Goal: Task Accomplishment & Management: Manage account settings

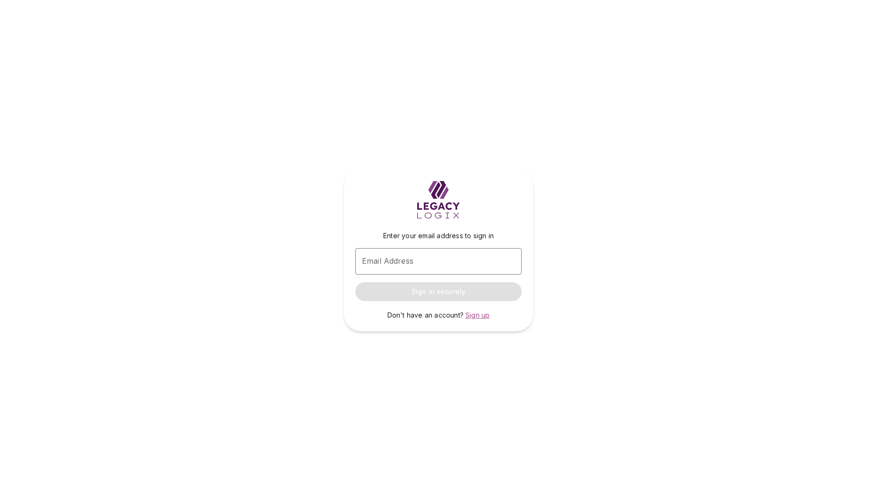
click at [477, 315] on span "Sign up" at bounding box center [477, 315] width 24 height 8
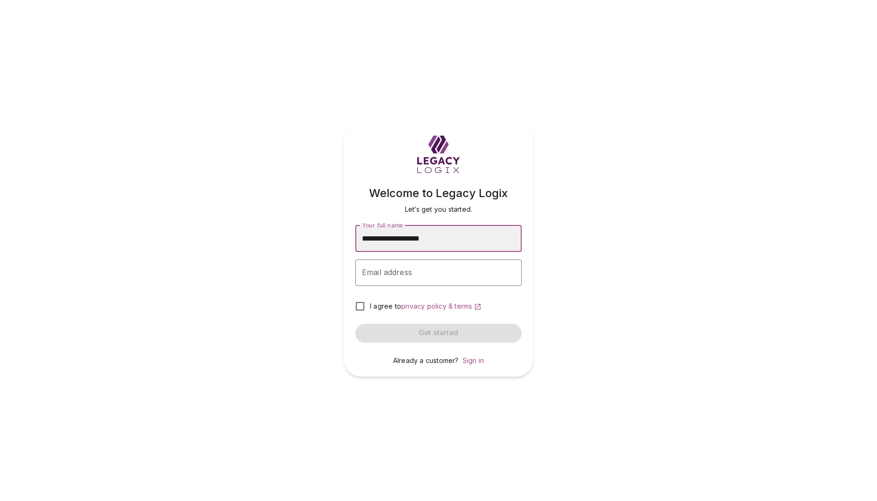
type input "**********"
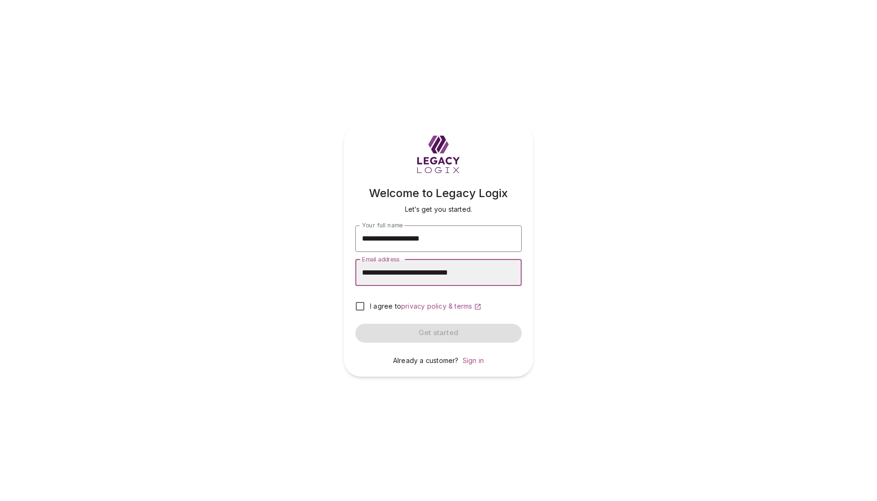
type input "**********"
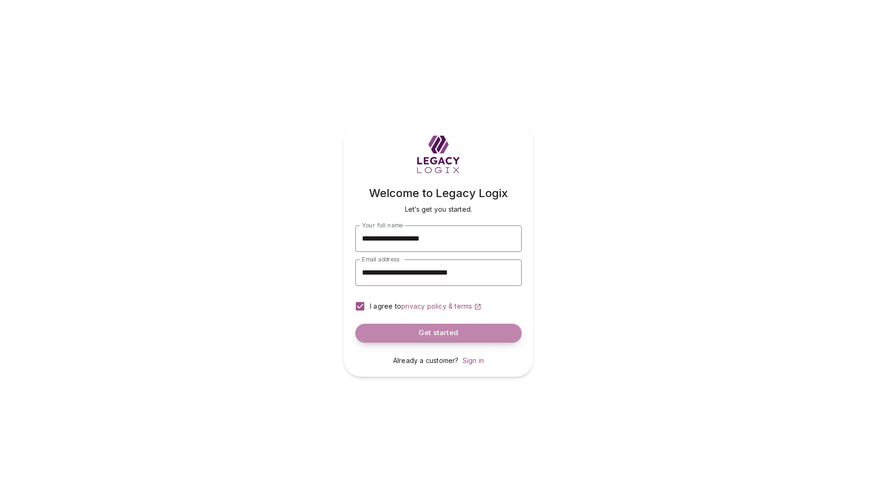
click at [392, 329] on button "Get started" at bounding box center [438, 333] width 166 height 19
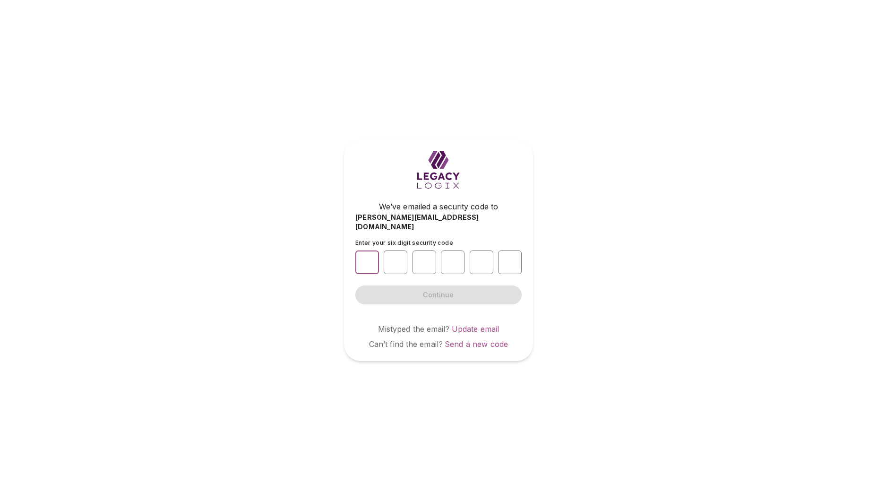
click at [367, 256] on input "number" at bounding box center [367, 262] width 24 height 24
type input "*"
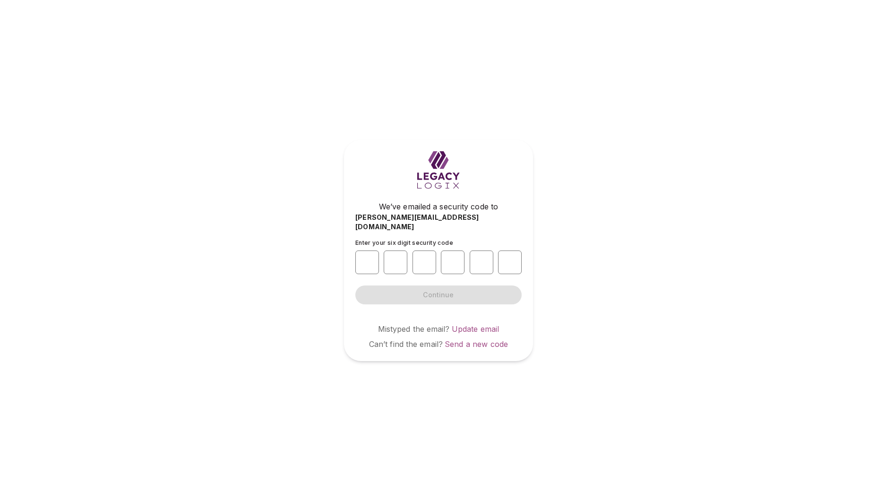
type input "*"
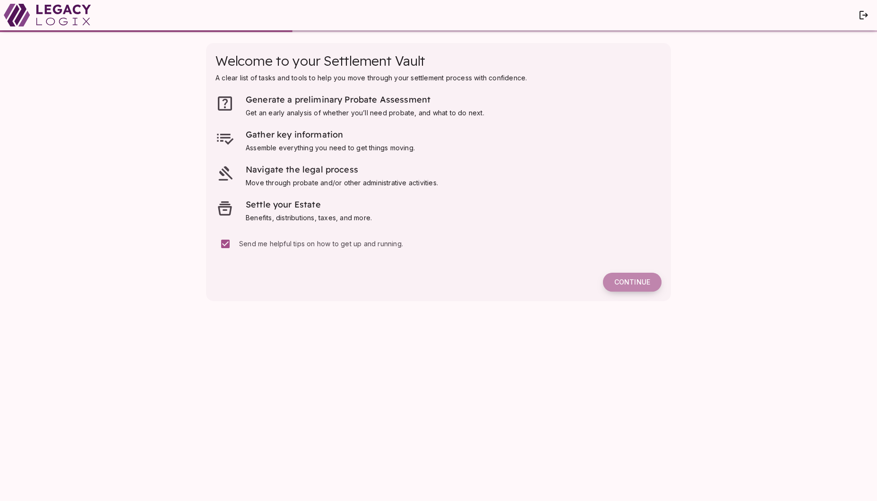
click at [630, 281] on span "Continue" at bounding box center [632, 282] width 36 height 9
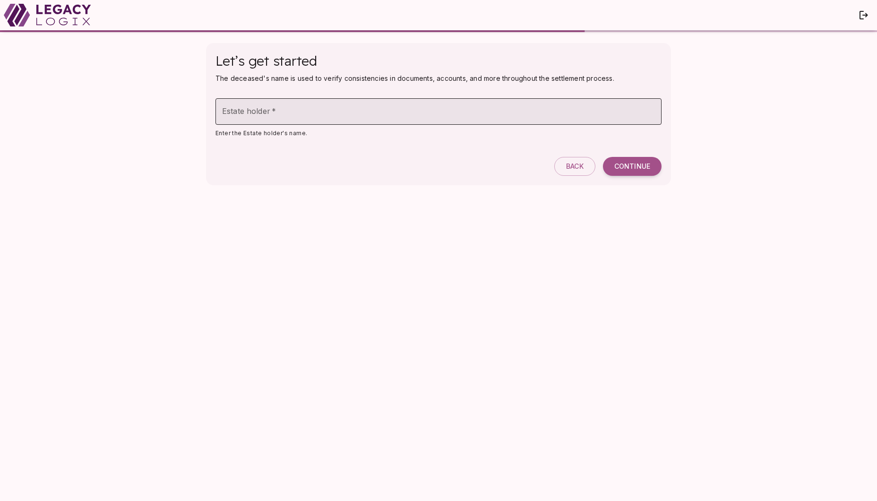
click at [302, 110] on input "Estate holder   *" at bounding box center [438, 111] width 446 height 26
type input "**********"
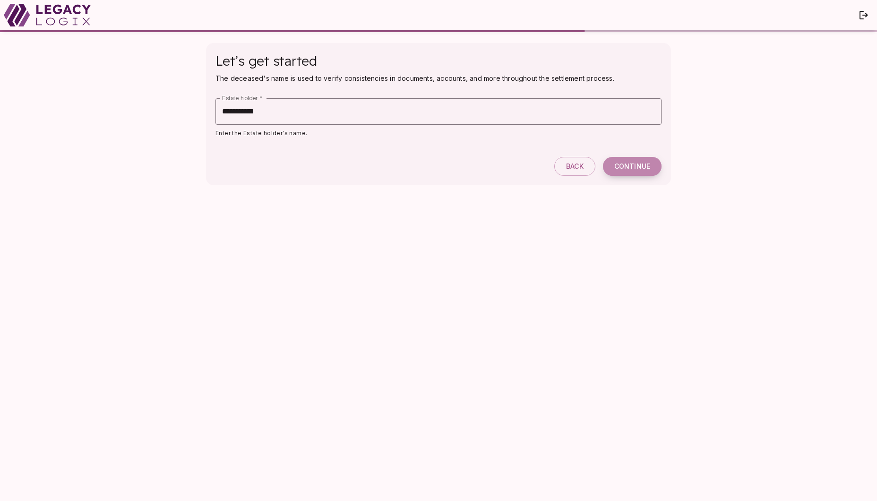
click at [635, 170] on span "Continue" at bounding box center [632, 166] width 36 height 9
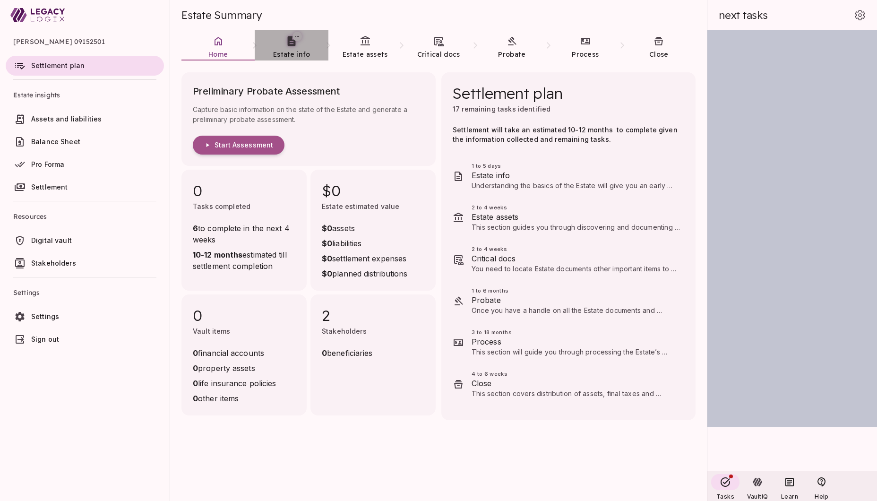
click at [286, 50] on span "Estate info" at bounding box center [291, 54] width 37 height 9
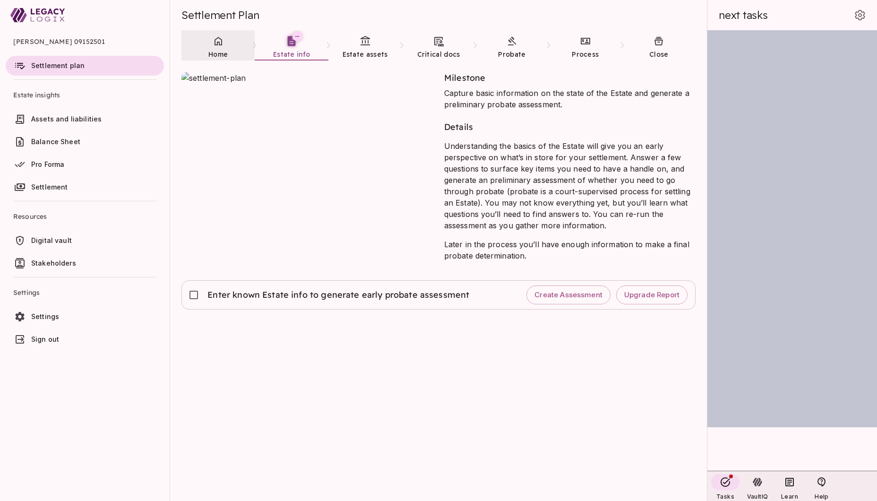
click at [211, 47] on link "Home" at bounding box center [217, 47] width 73 height 34
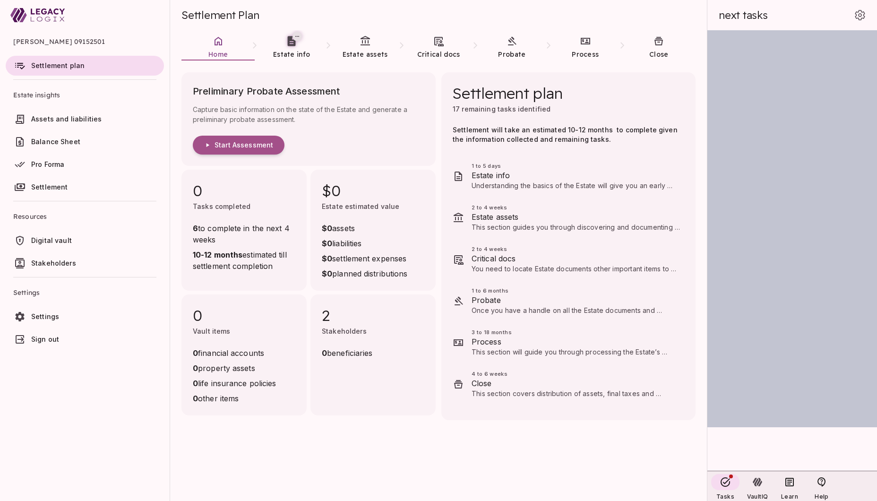
click at [75, 122] on span "Assets and liabilities" at bounding box center [66, 119] width 70 height 8
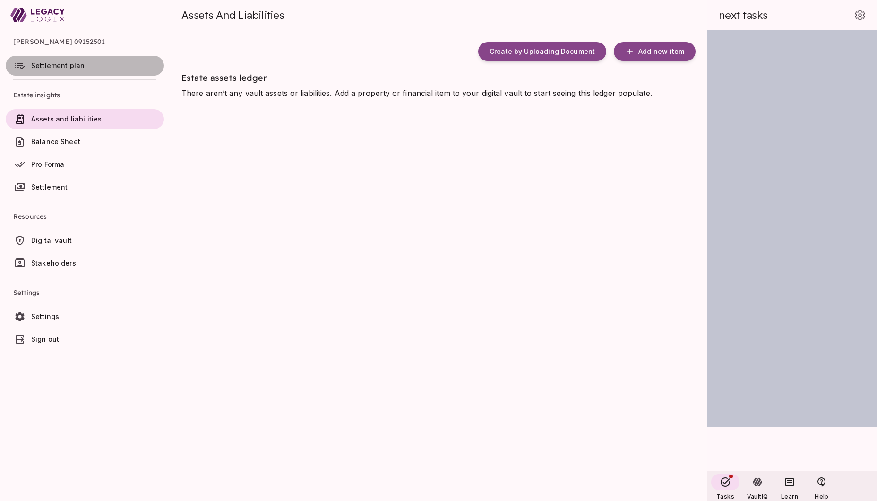
click at [71, 63] on span "Settlement plan" at bounding box center [57, 65] width 53 height 8
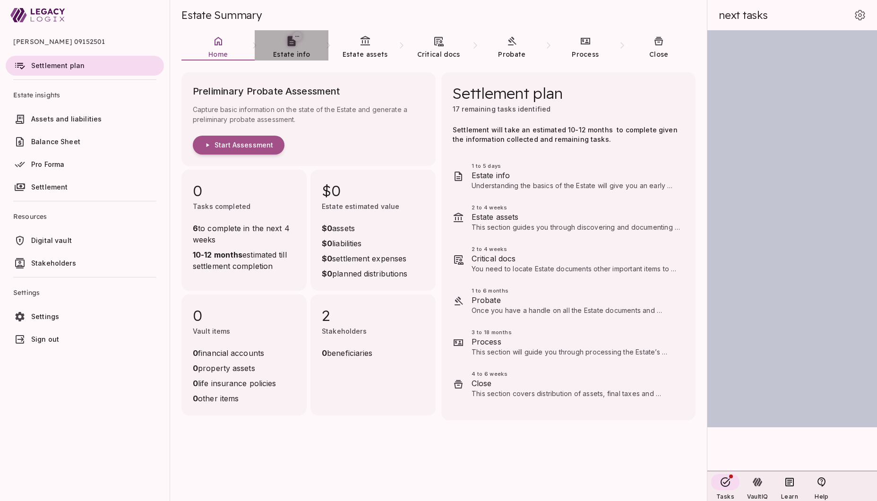
click at [291, 47] on icon at bounding box center [292, 41] width 12 height 12
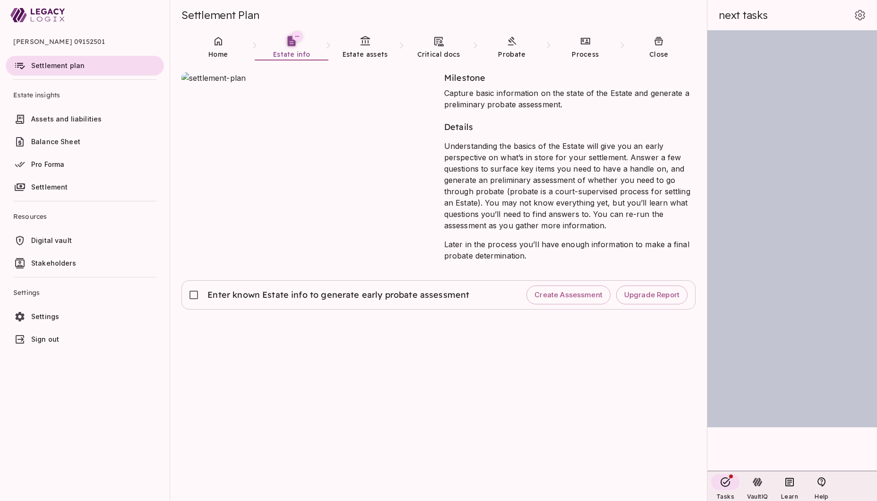
click at [46, 119] on span "Assets and liabilities" at bounding box center [66, 119] width 70 height 8
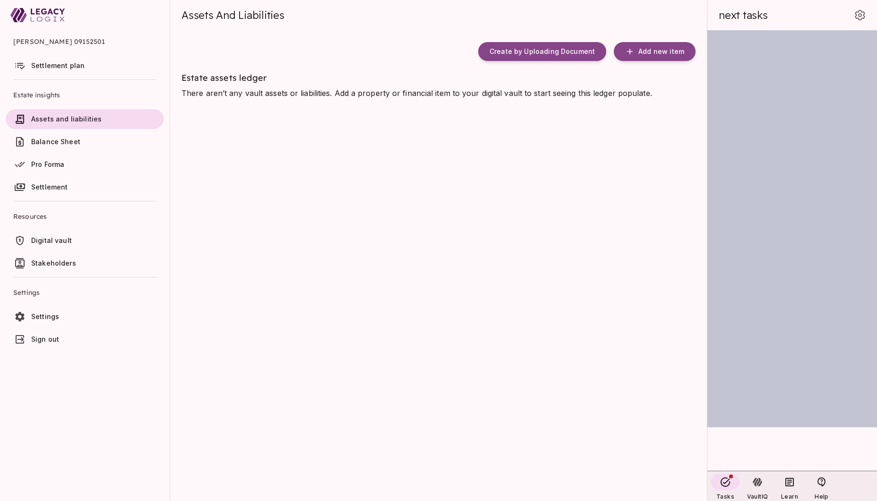
click at [50, 68] on span "Settlement plan" at bounding box center [57, 65] width 53 height 8
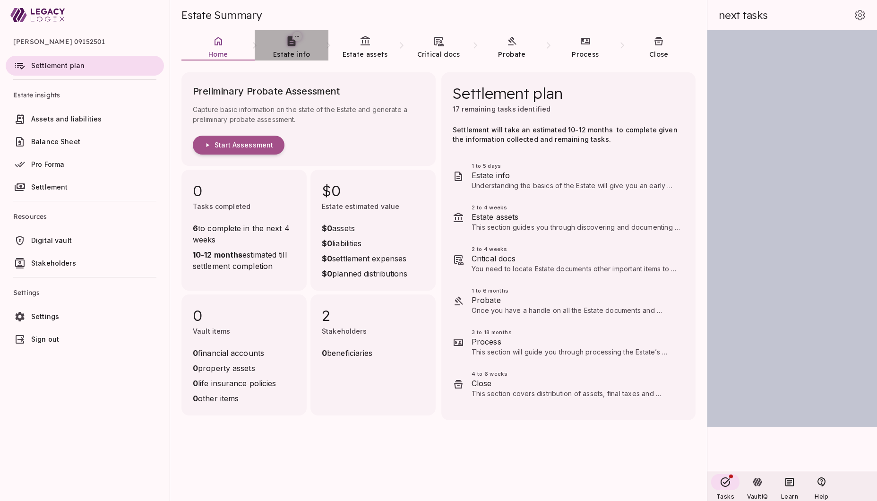
click at [293, 48] on link "Estate info" at bounding box center [291, 47] width 73 height 34
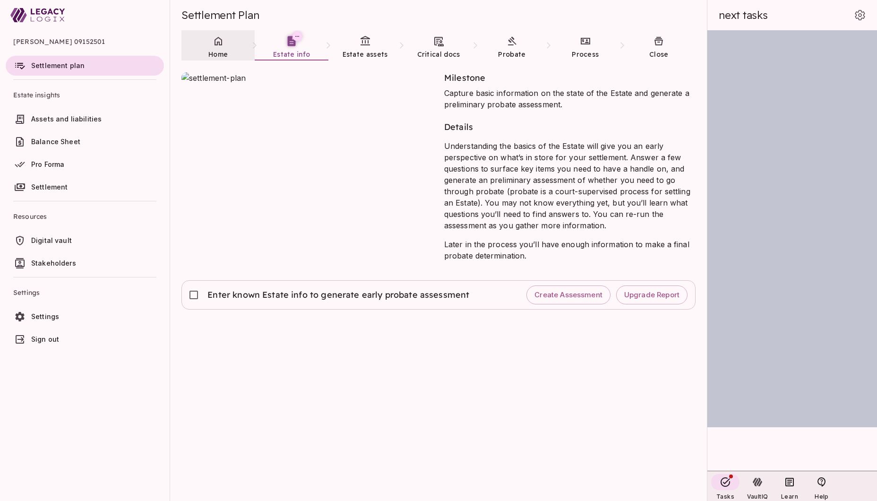
click at [219, 45] on icon at bounding box center [218, 41] width 8 height 9
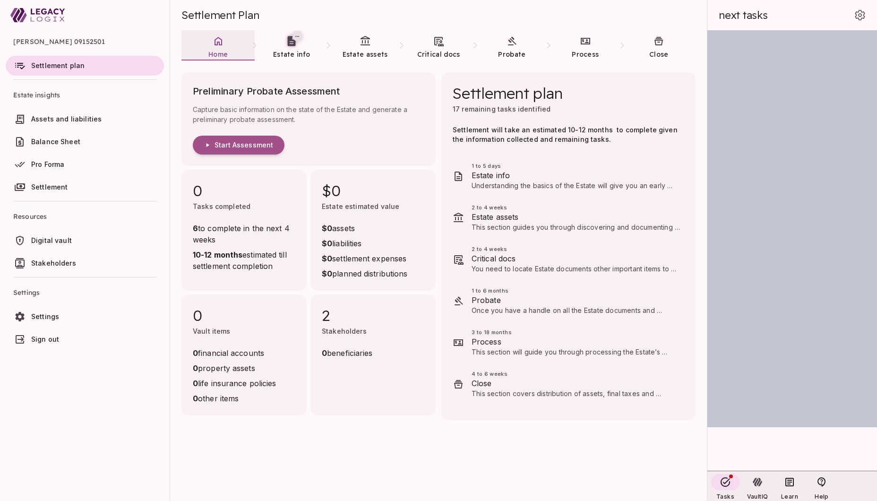
click at [56, 119] on span "Assets and liabilities" at bounding box center [66, 119] width 70 height 8
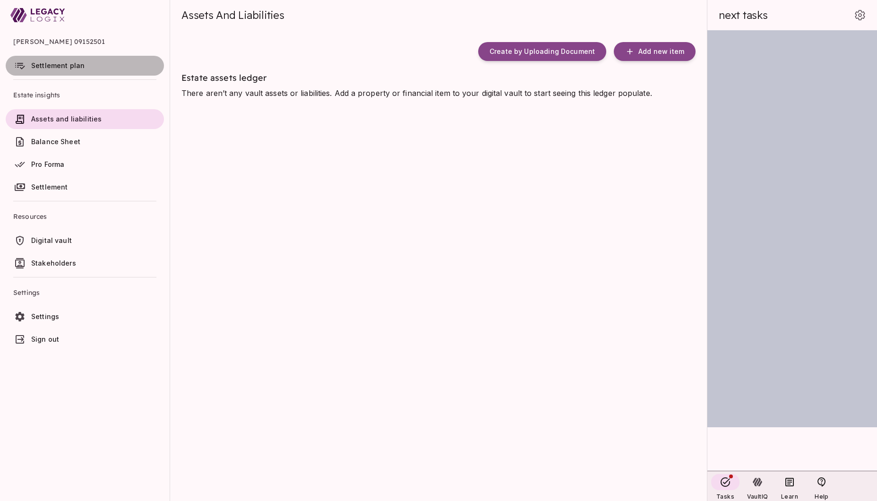
click at [56, 63] on span "Settlement plan" at bounding box center [57, 65] width 53 height 8
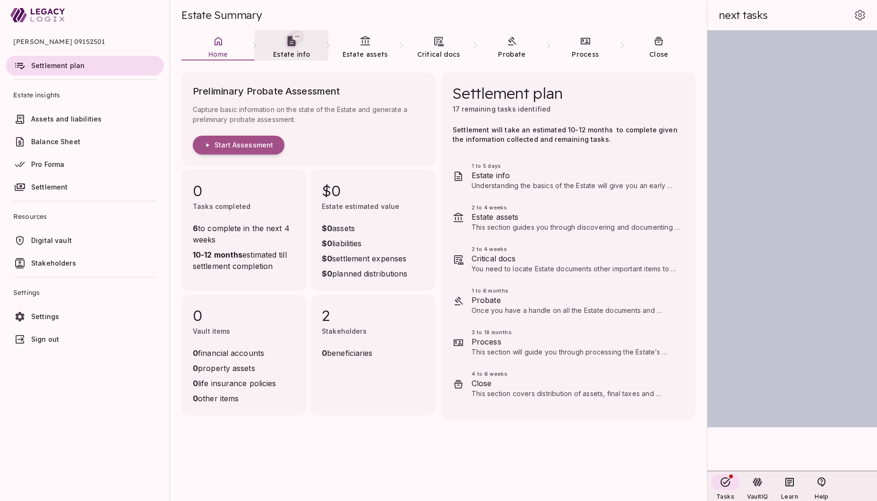
click at [293, 47] on icon at bounding box center [292, 41] width 12 height 12
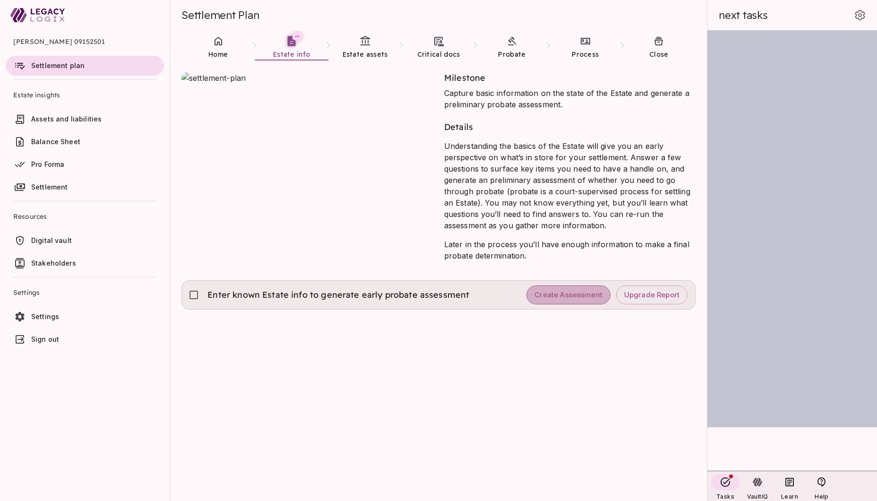
click at [572, 296] on span "Create Assessment" at bounding box center [568, 294] width 68 height 9
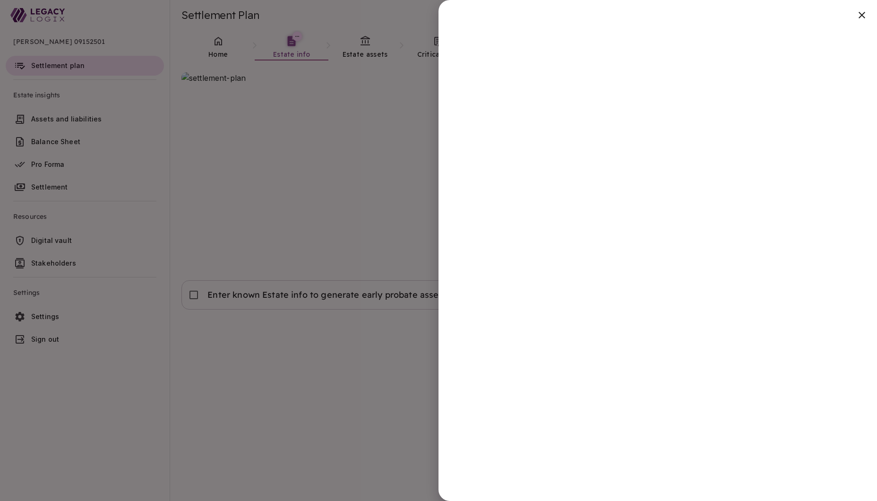
click at [398, 374] on div at bounding box center [438, 250] width 877 height 501
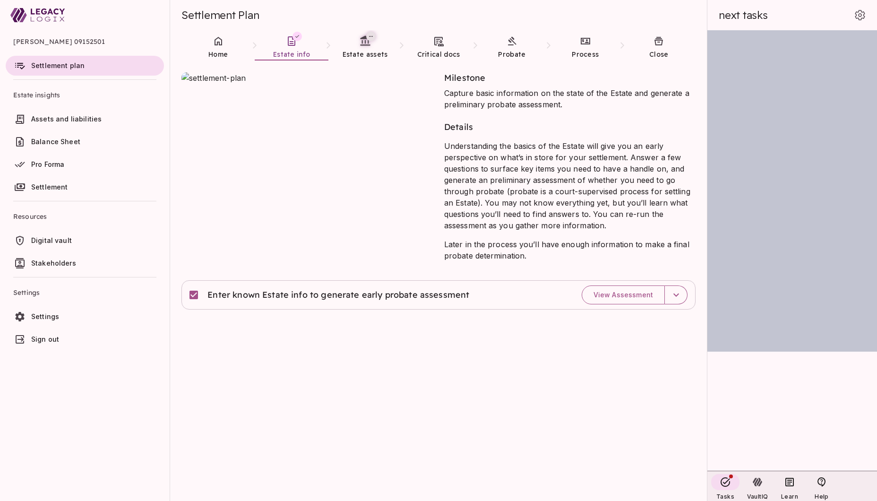
click at [624, 313] on div "Milestone Capture basic information on the state of the Estate and generate a p…" at bounding box center [438, 196] width 514 height 248
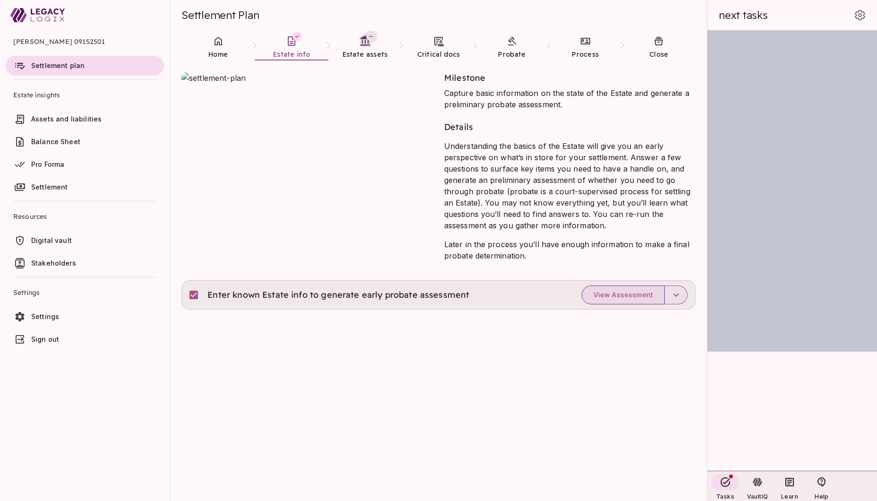
click at [625, 292] on span "View Assessment" at bounding box center [623, 294] width 60 height 9
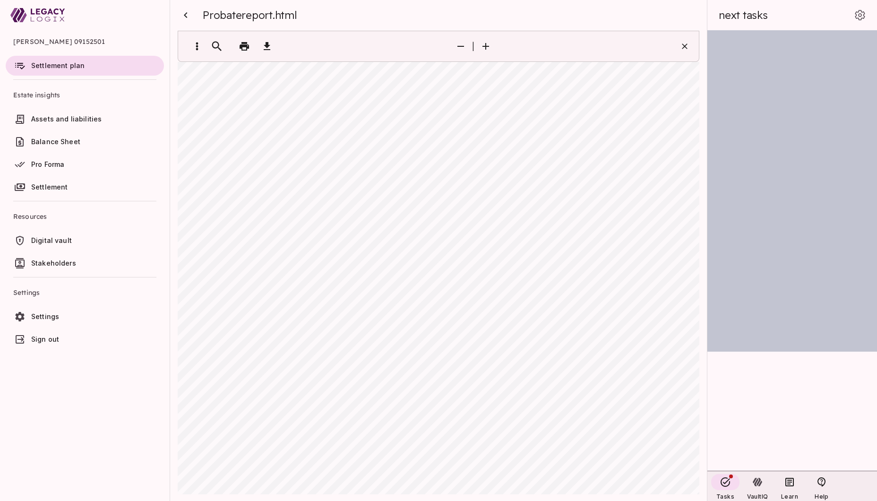
scroll to position [723, 0]
click at [462, 47] on icon "button" at bounding box center [460, 46] width 11 height 11
click at [187, 13] on icon "button" at bounding box center [185, 15] width 3 height 6
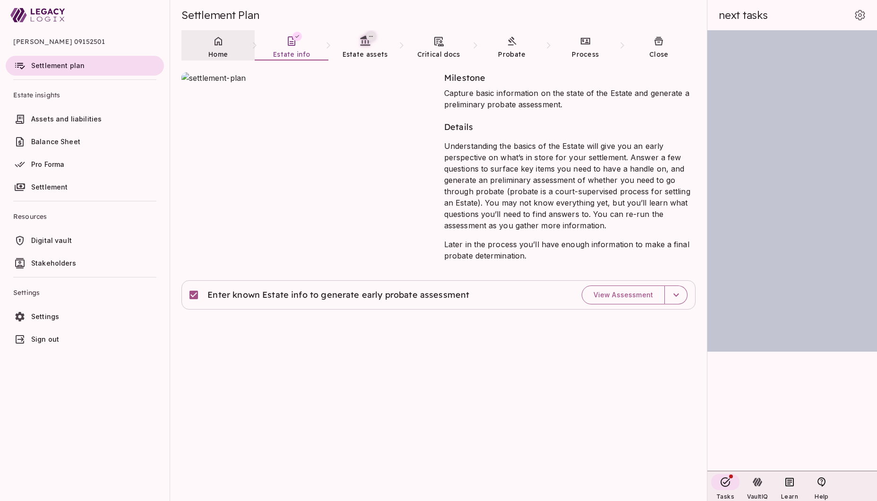
click at [218, 45] on icon at bounding box center [218, 40] width 11 height 11
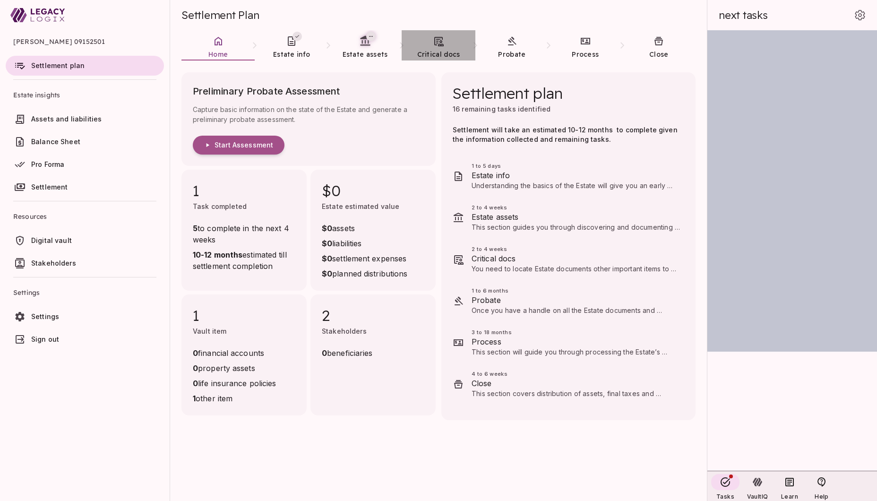
click at [441, 45] on icon at bounding box center [438, 40] width 11 height 11
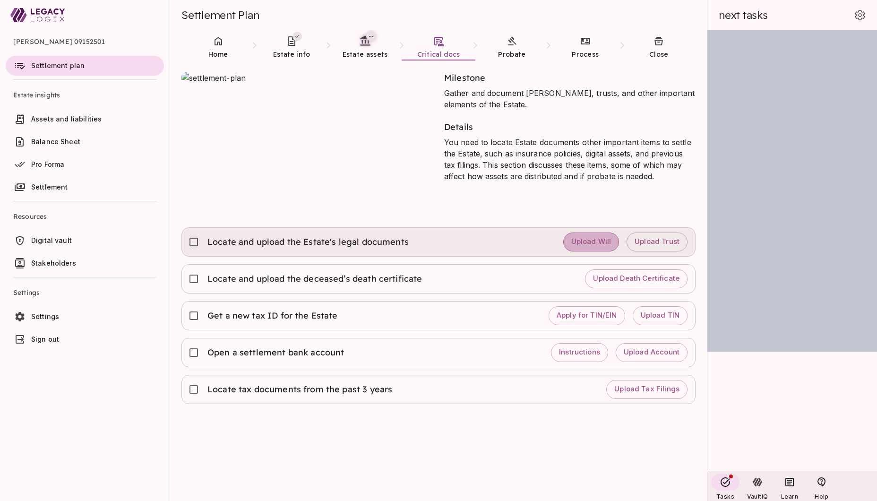
click at [592, 242] on span "Upload Will" at bounding box center [591, 241] width 40 height 9
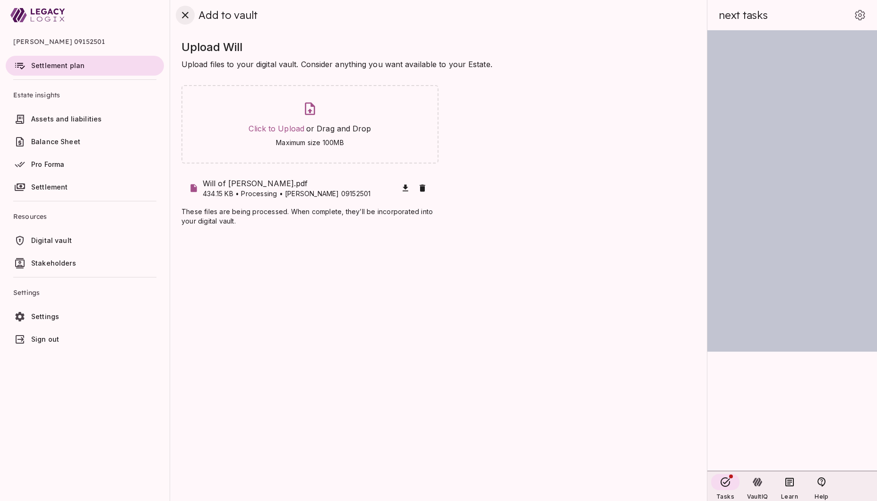
click at [188, 17] on icon "close" at bounding box center [184, 14] width 11 height 11
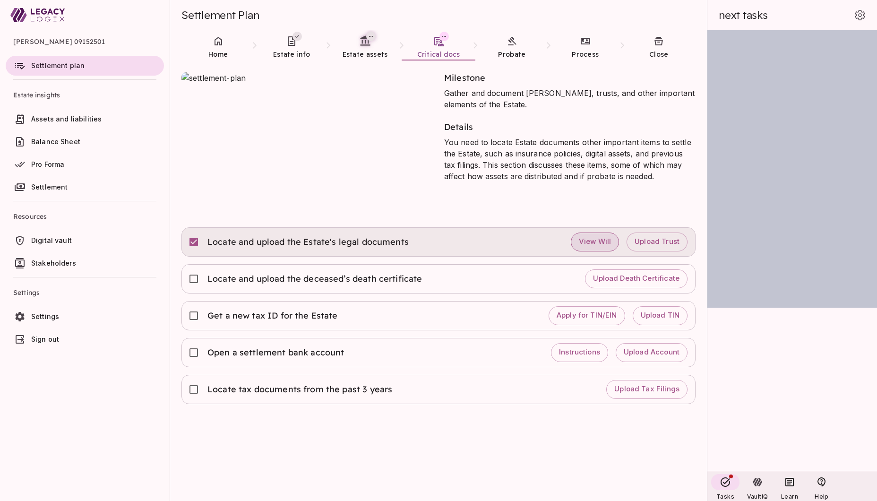
click at [594, 239] on span "View Will" at bounding box center [595, 241] width 32 height 9
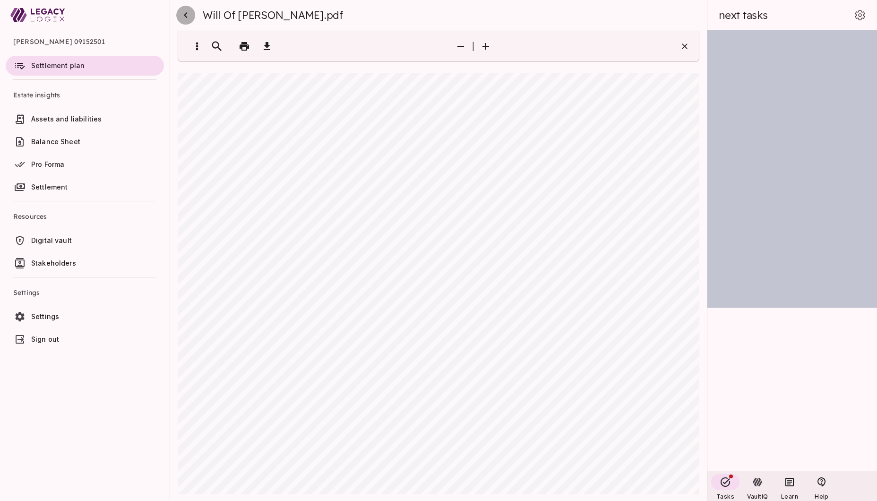
click at [187, 13] on icon "button" at bounding box center [185, 14] width 11 height 11
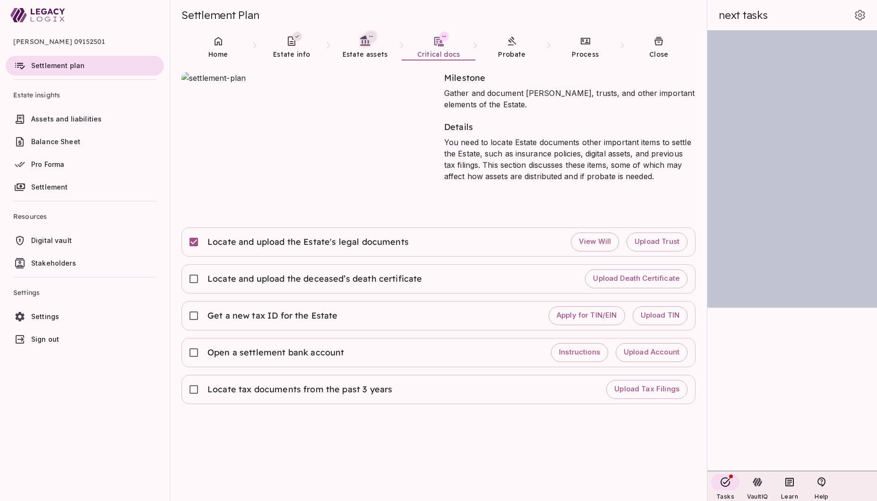
click at [102, 118] on span "Assets and liabilities" at bounding box center [95, 118] width 129 height 9
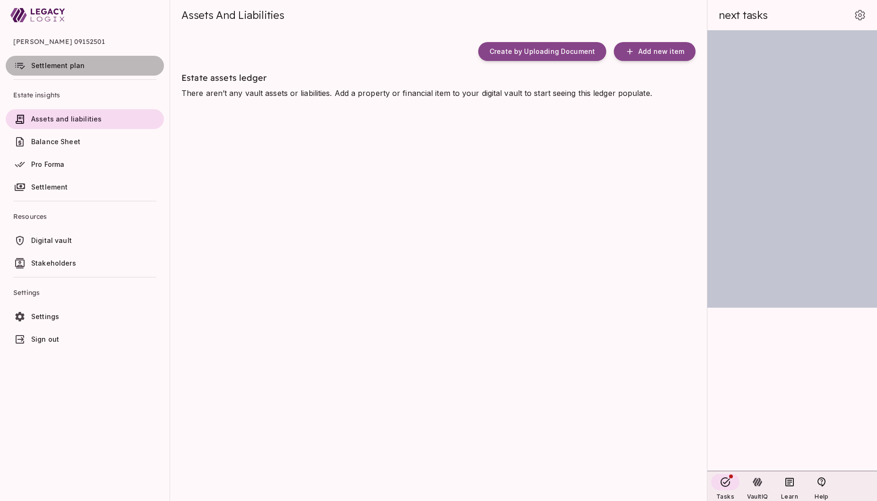
click at [56, 68] on span "Settlement plan" at bounding box center [57, 65] width 53 height 8
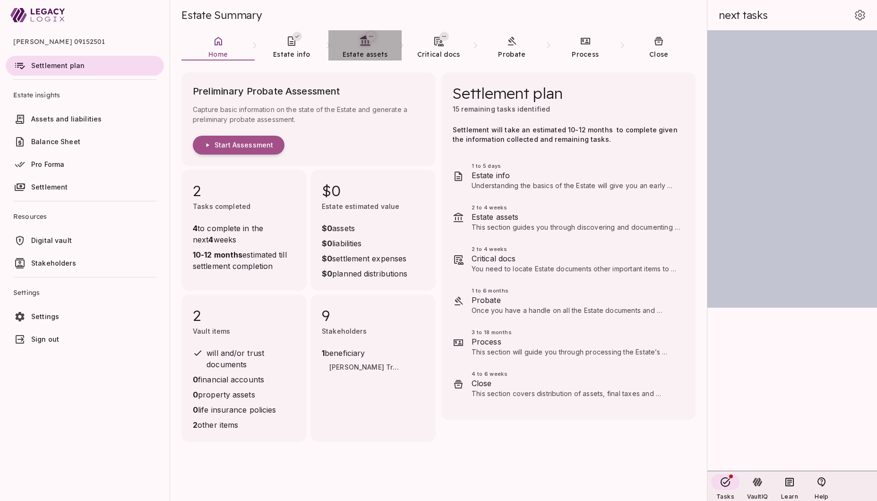
click at [365, 51] on span "Estate assets" at bounding box center [364, 54] width 45 height 9
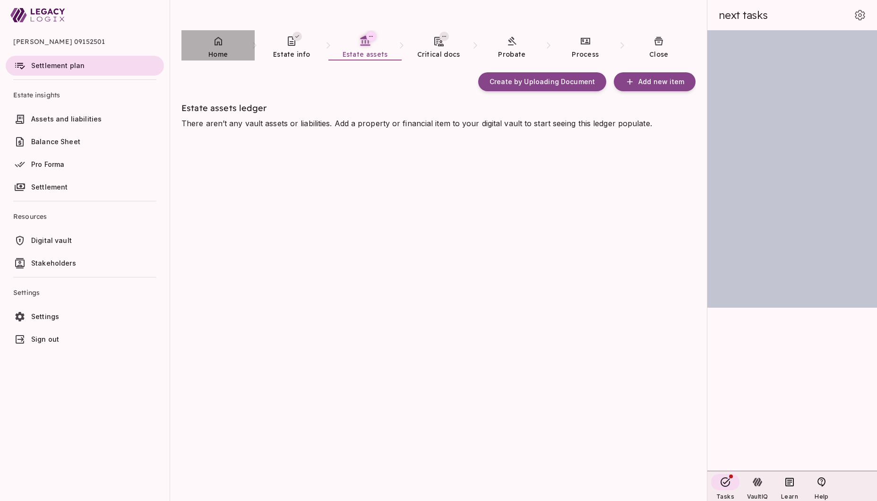
click at [217, 52] on span "Home" at bounding box center [217, 54] width 19 height 9
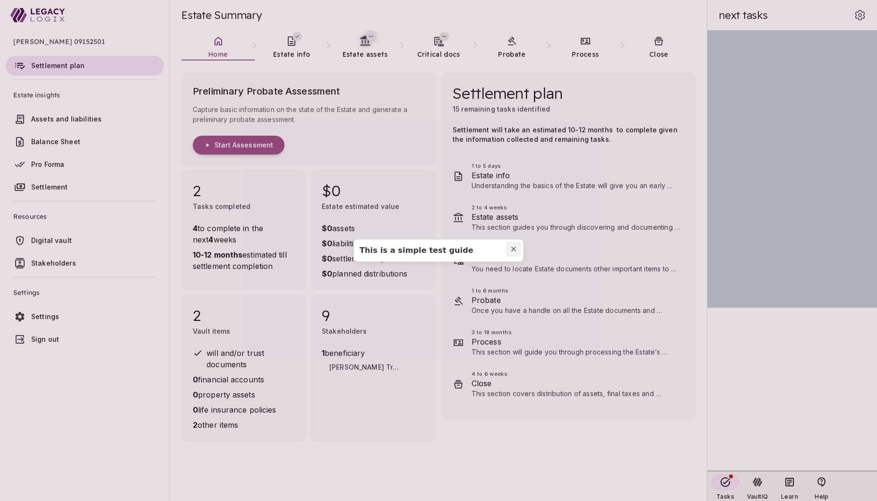
click at [513, 248] on icon "Close modal" at bounding box center [513, 249] width 4 height 4
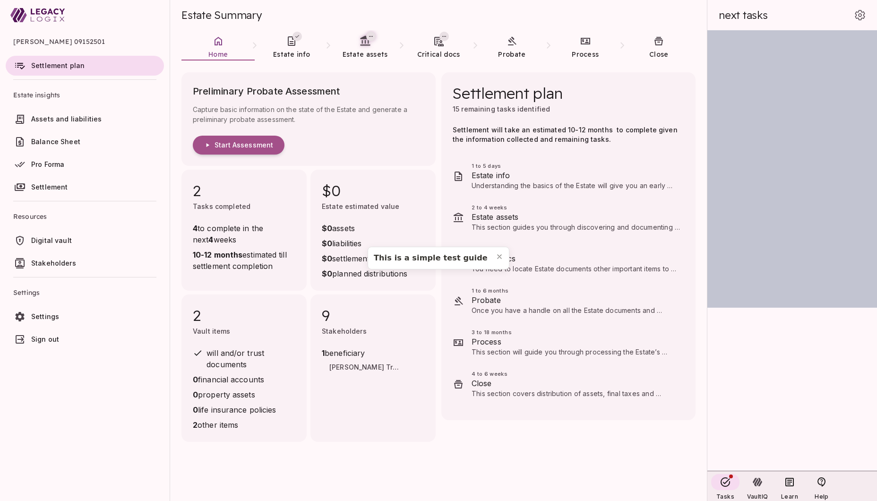
click at [482, 259] on div at bounding box center [431, 258] width 114 height 10
click at [499, 256] on icon "Close popover" at bounding box center [499, 257] width 4 height 4
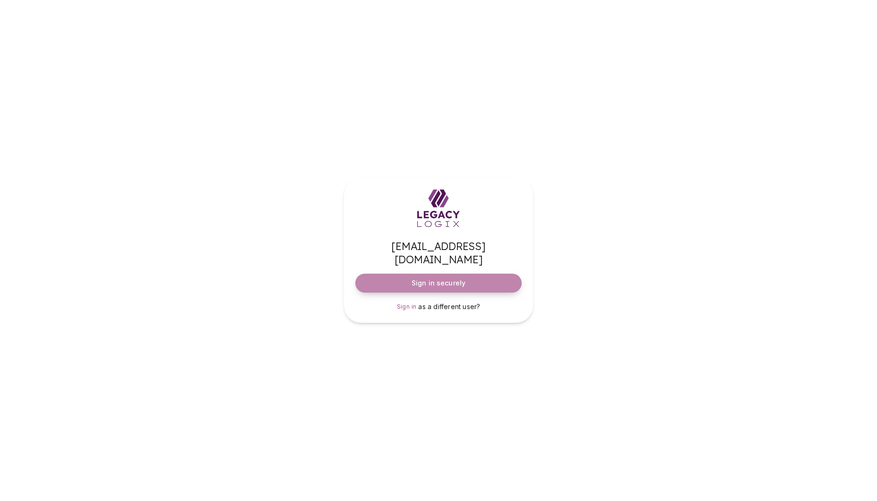
click at [455, 278] on span "Sign in securely" at bounding box center [438, 282] width 54 height 9
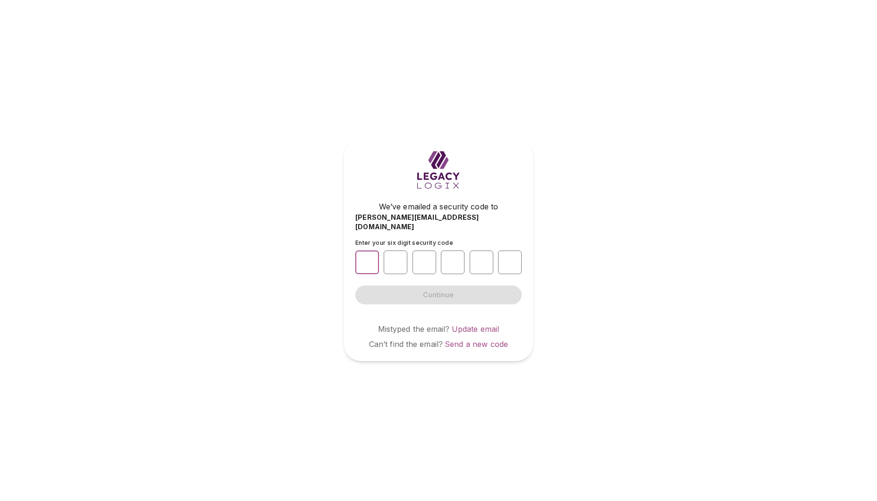
click at [365, 258] on input "number" at bounding box center [367, 262] width 24 height 24
type input "*"
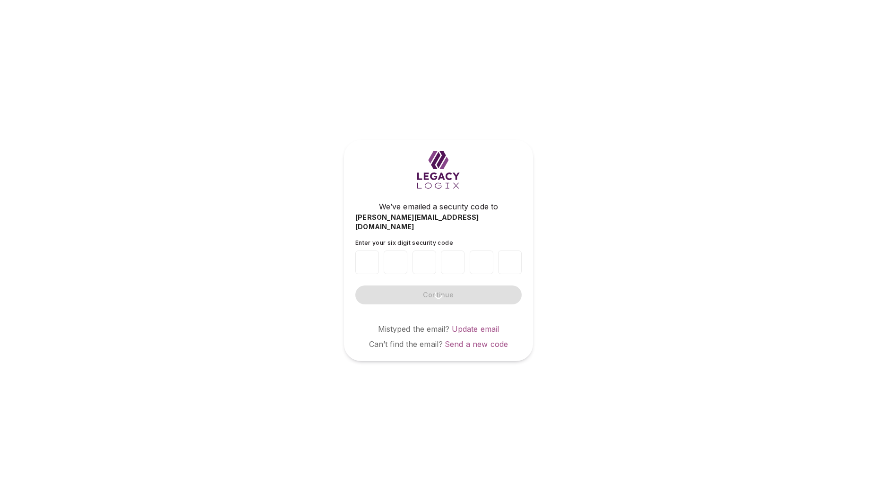
type input "*"
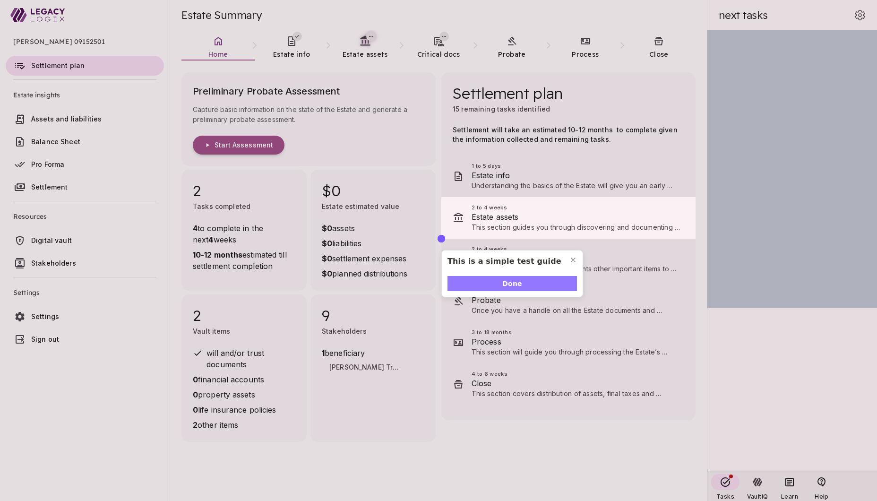
click at [505, 284] on span "Done" at bounding box center [511, 284] width 19 height 10
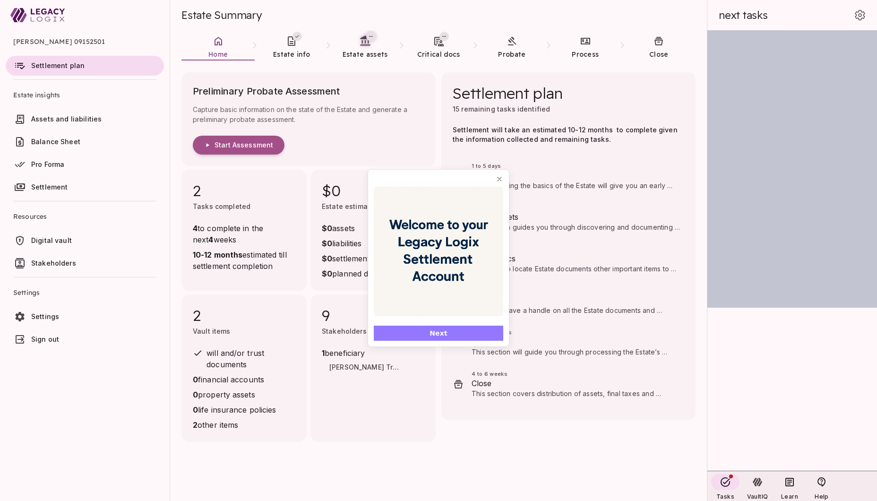
click at [437, 334] on span "Next" at bounding box center [438, 333] width 18 height 10
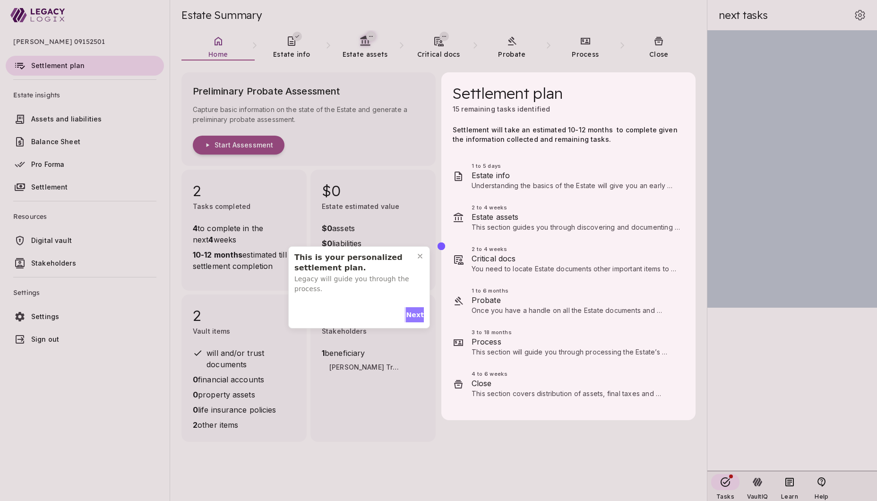
click at [413, 314] on span "Next" at bounding box center [415, 315] width 18 height 10
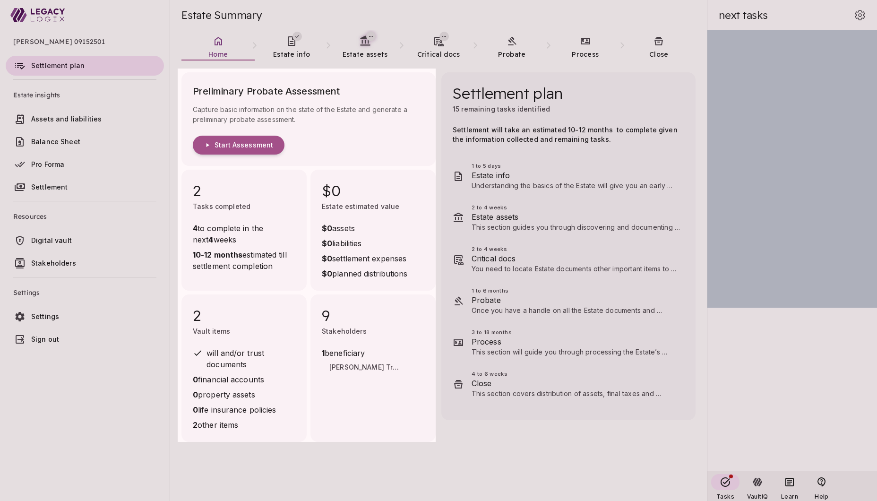
click at [485, 450] on div at bounding box center [438, 250] width 877 height 501
click at [81, 120] on div at bounding box center [438, 250] width 877 height 501
click at [84, 119] on div at bounding box center [438, 250] width 877 height 501
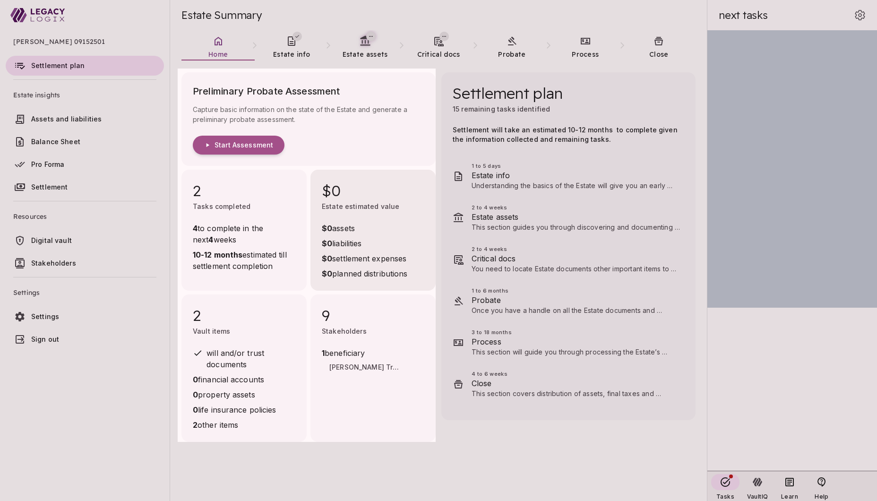
click at [325, 178] on div "$0 Estate estimated value $0 assets $0 liabilities $0 settlement expenses $0 pl…" at bounding box center [372, 230] width 125 height 121
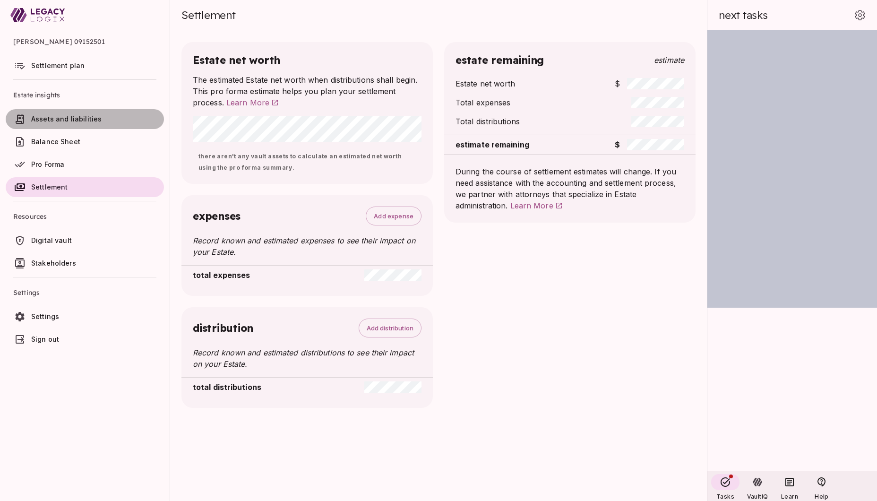
click at [56, 118] on span "Assets and liabilities" at bounding box center [66, 119] width 70 height 8
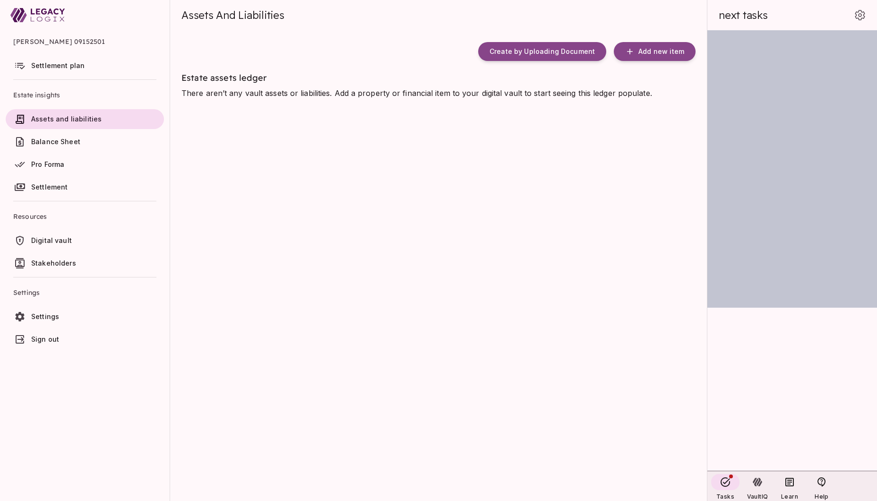
click at [57, 65] on span "Settlement plan" at bounding box center [57, 65] width 53 height 8
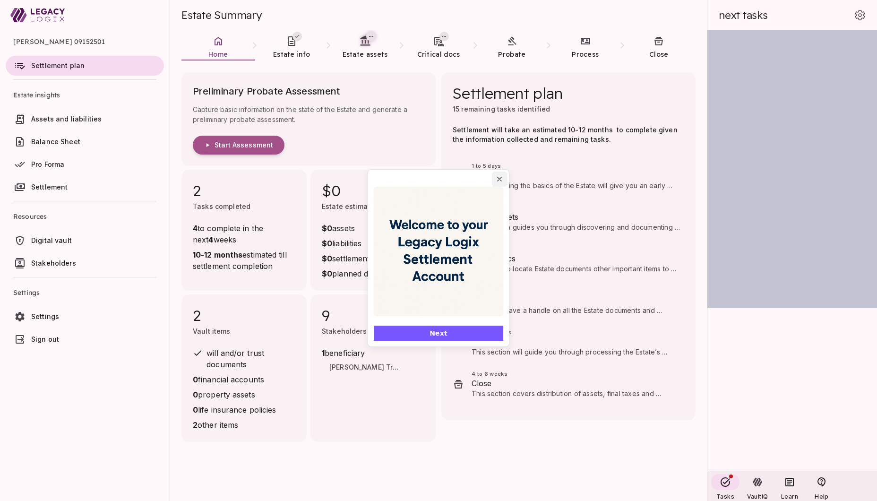
click at [501, 177] on icon "Close popover" at bounding box center [499, 179] width 4 height 4
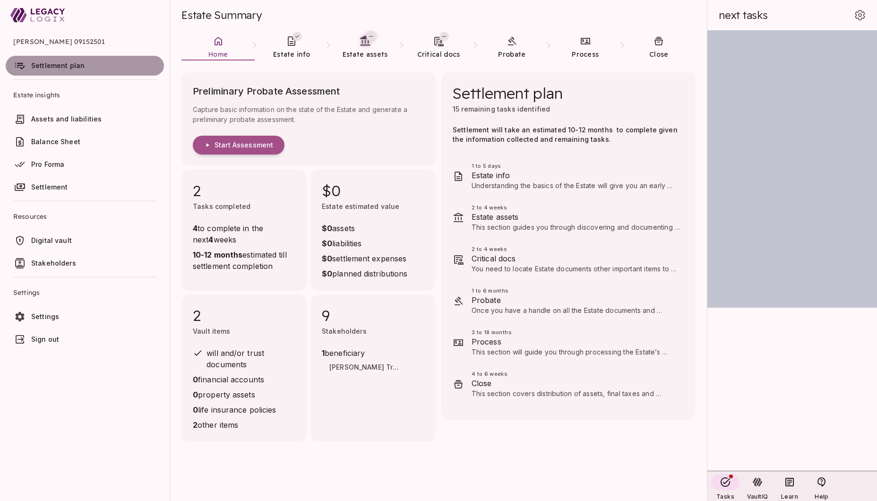
click at [77, 68] on span "Settlement plan" at bounding box center [57, 65] width 53 height 8
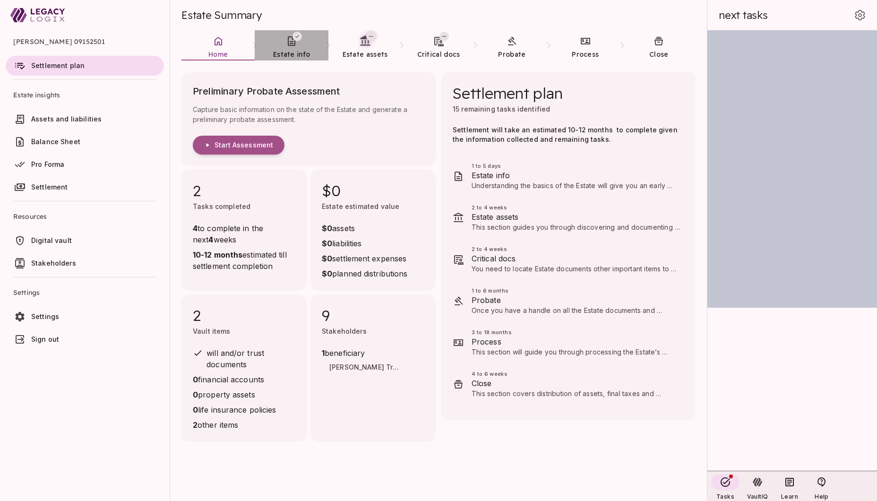
click at [290, 50] on span "Estate info" at bounding box center [291, 54] width 37 height 9
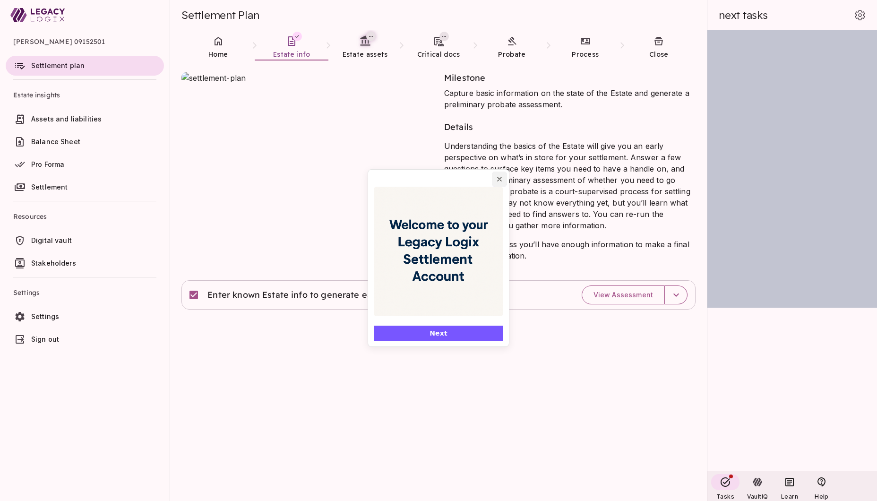
click at [500, 180] on icon "Close popover" at bounding box center [499, 179] width 4 height 4
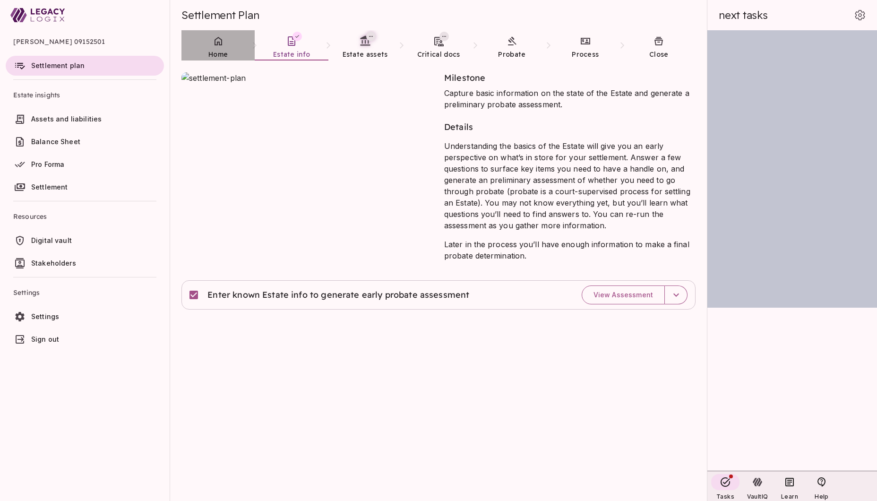
click at [219, 50] on span "Home" at bounding box center [217, 54] width 19 height 9
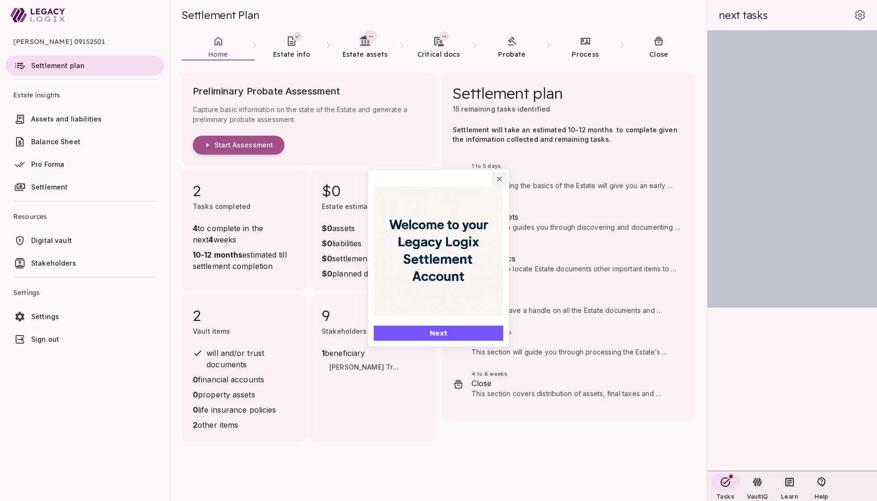
click at [500, 180] on icon "Close popover" at bounding box center [499, 179] width 8 height 8
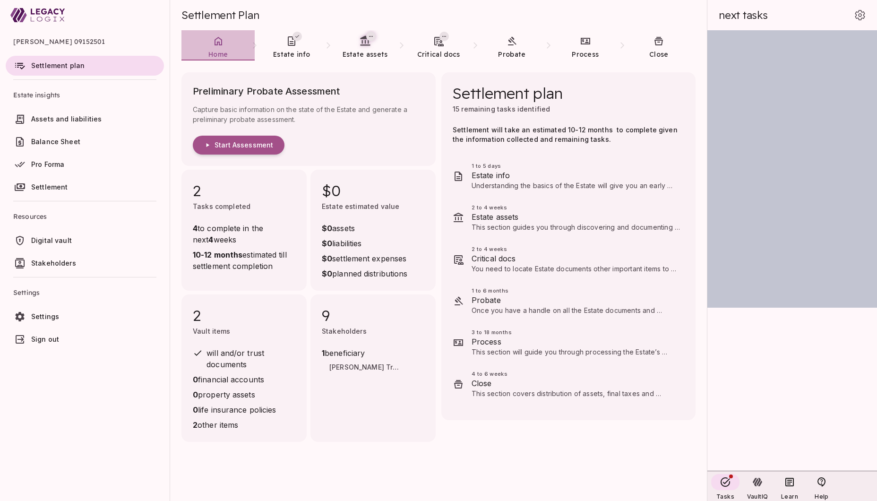
click at [219, 48] on link "Home" at bounding box center [217, 47] width 73 height 34
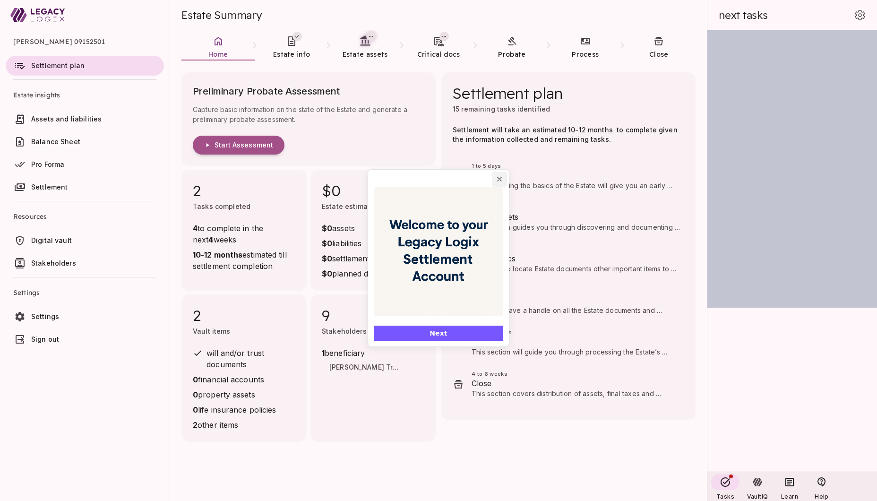
click at [500, 179] on icon "Close popover" at bounding box center [499, 179] width 4 height 4
click at [500, 177] on icon "Close popover" at bounding box center [499, 179] width 8 height 8
click at [499, 178] on icon "Close popover" at bounding box center [499, 179] width 4 height 4
click at [467, 333] on button "Next" at bounding box center [438, 332] width 129 height 15
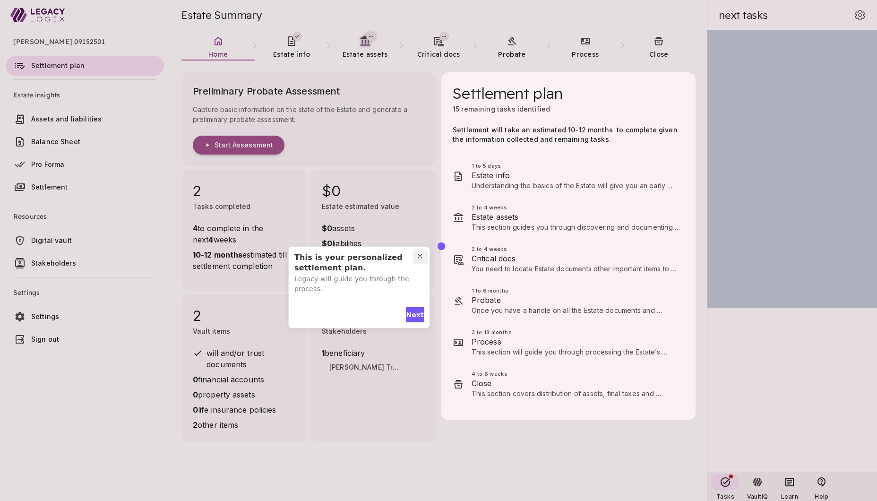
click at [420, 256] on icon "Close pin" at bounding box center [420, 256] width 4 height 4
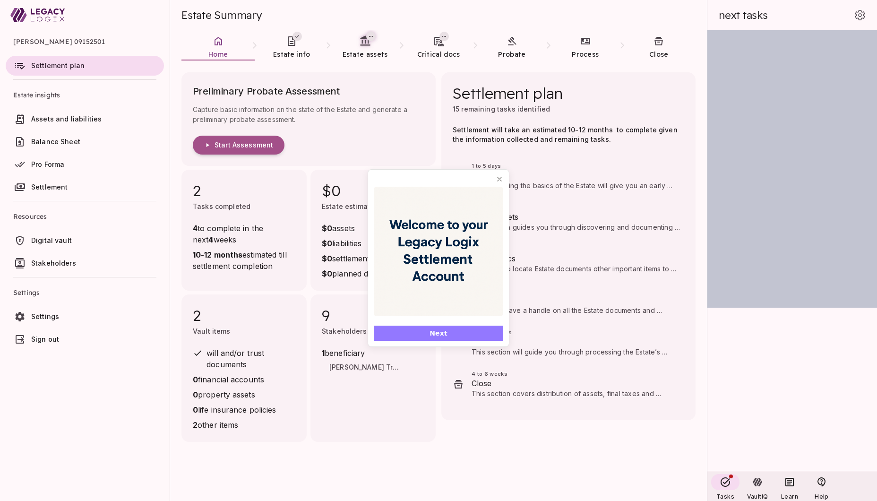
click at [446, 332] on button "Next" at bounding box center [438, 332] width 129 height 15
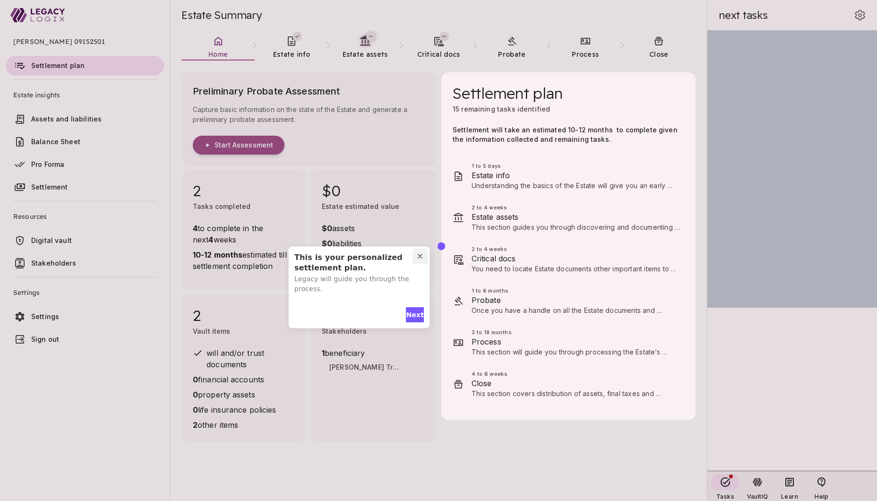
click at [421, 255] on icon "Close pin" at bounding box center [420, 256] width 4 height 4
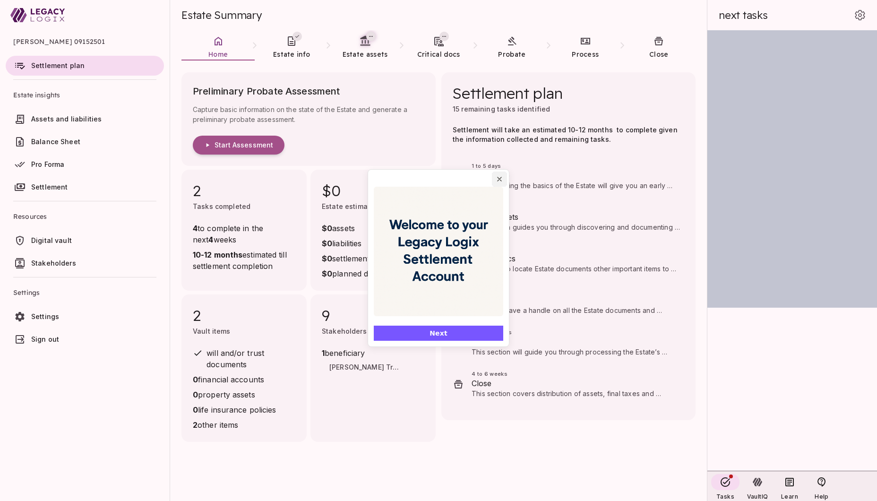
click at [501, 177] on icon "Close popover" at bounding box center [499, 179] width 4 height 4
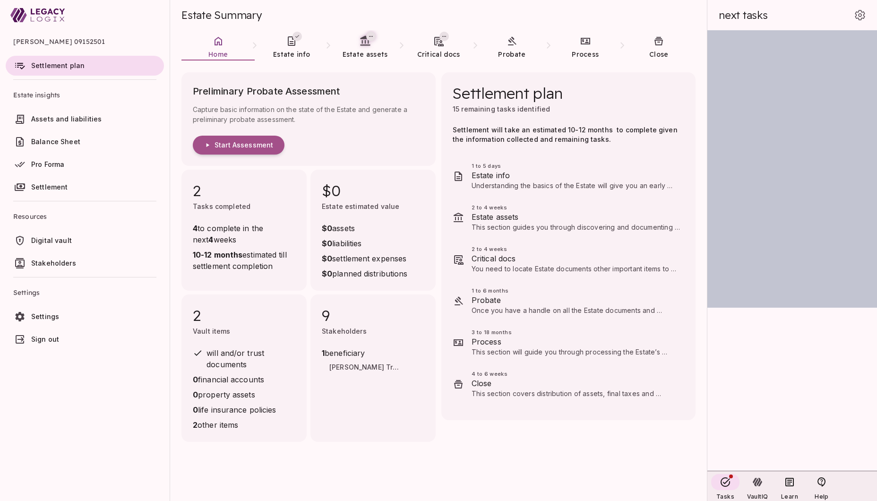
click at [121, 353] on ul "David Smith 09152501 Settlement plan Estate insights Assets and liabilities Bal…" at bounding box center [85, 191] width 170 height 323
click at [54, 337] on span "Sign out" at bounding box center [45, 339] width 28 height 8
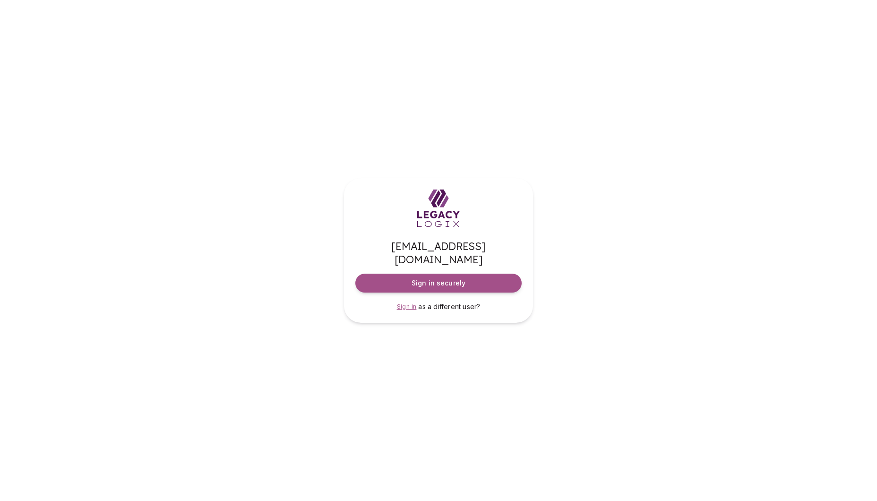
click at [402, 303] on span "Sign in" at bounding box center [407, 306] width 20 height 7
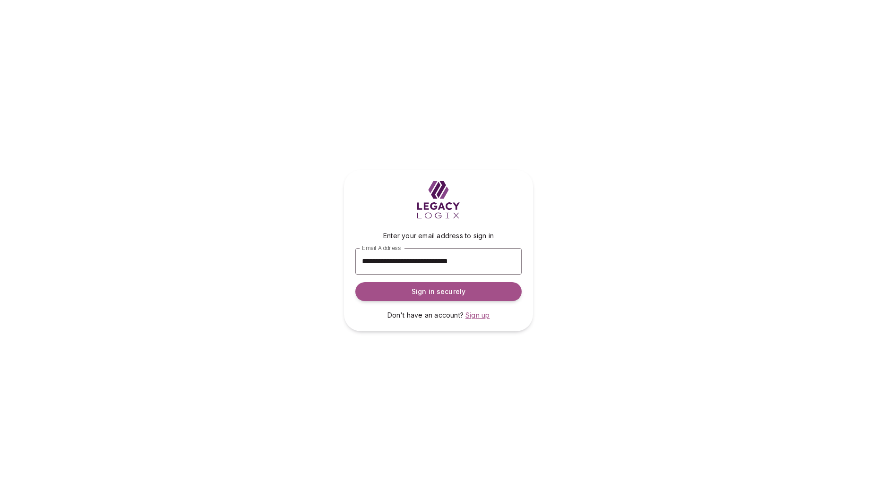
click at [478, 316] on span "Sign up" at bounding box center [477, 315] width 24 height 8
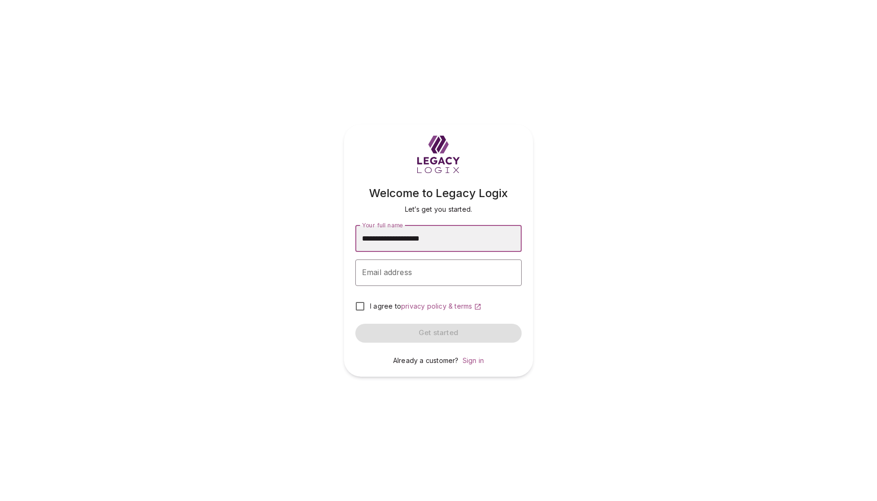
type input "**********"
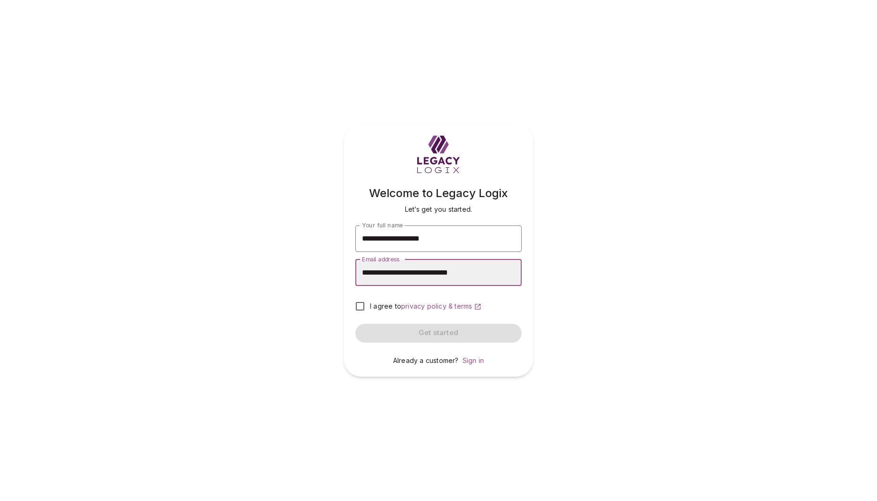
type input "**********"
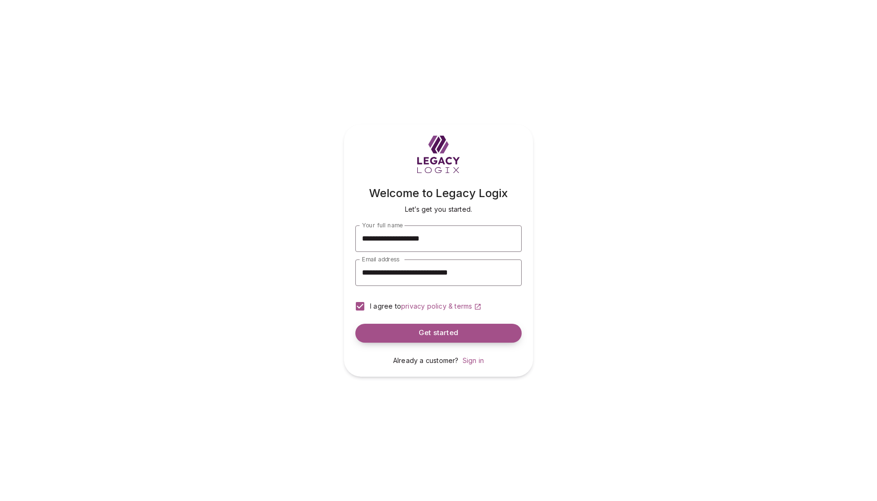
click at [436, 331] on span "Get started" at bounding box center [438, 332] width 40 height 9
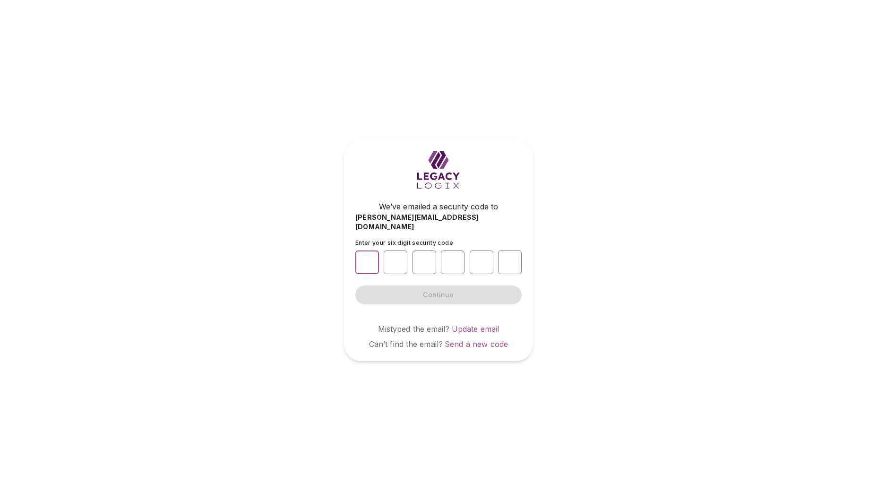
click at [367, 258] on input "number" at bounding box center [367, 262] width 24 height 24
type input "*"
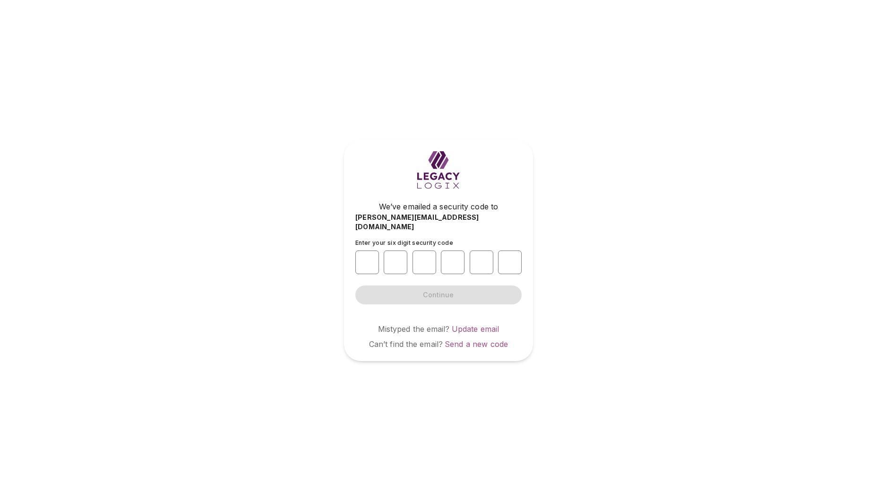
type input "*"
